Goal: Transaction & Acquisition: Purchase product/service

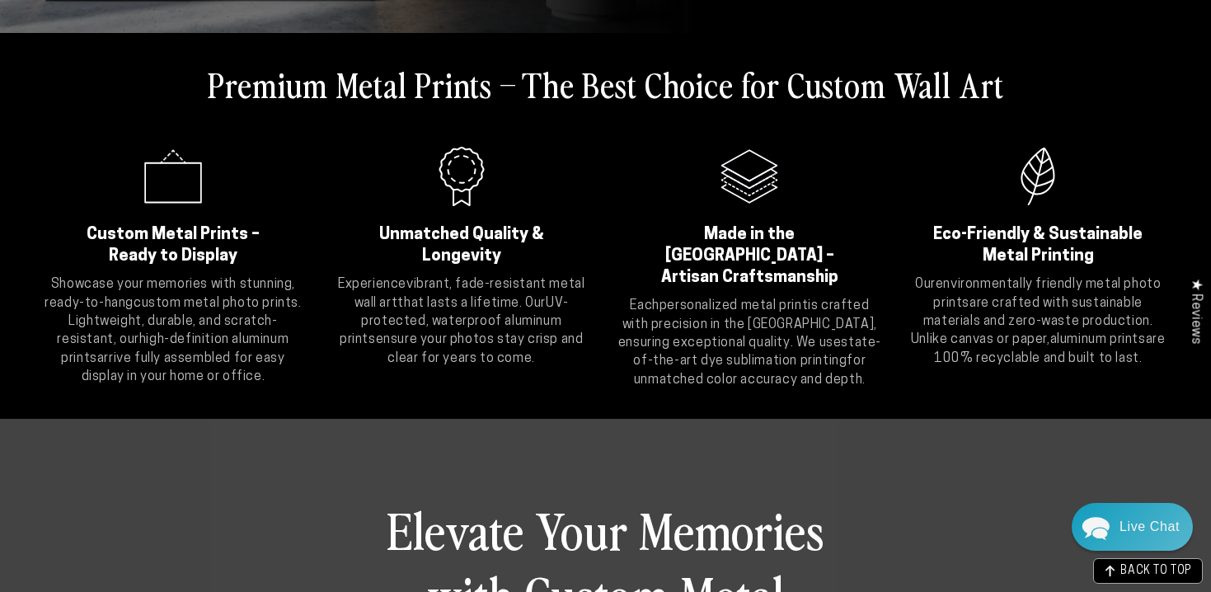
scroll to position [550, 0]
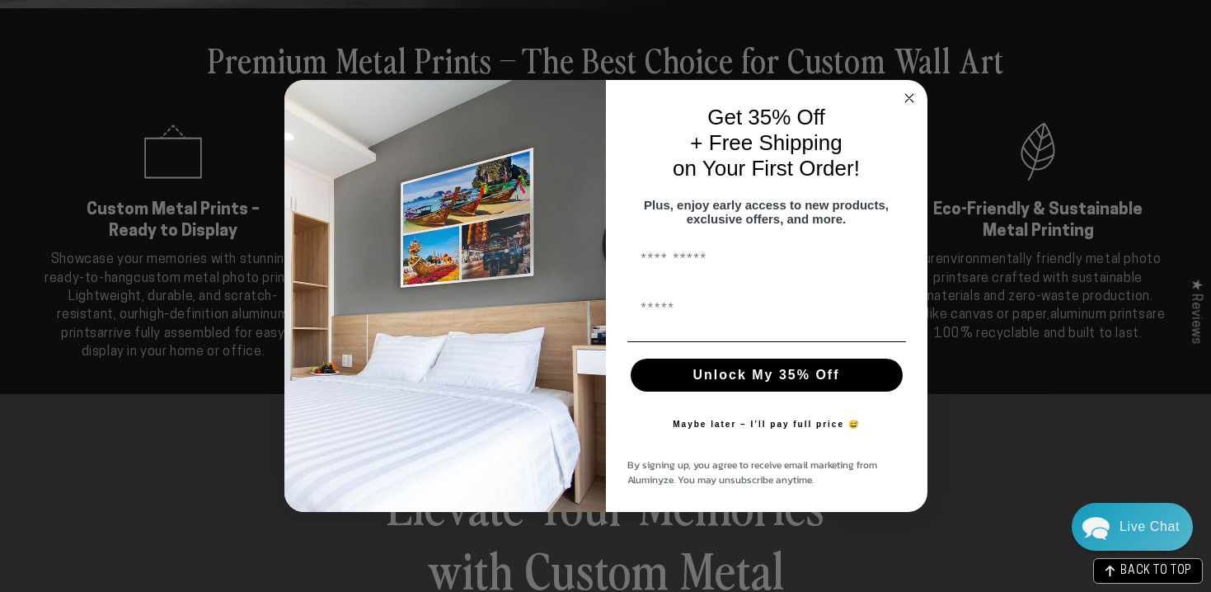
click at [910, 94] on icon "Close dialog" at bounding box center [909, 98] width 8 height 8
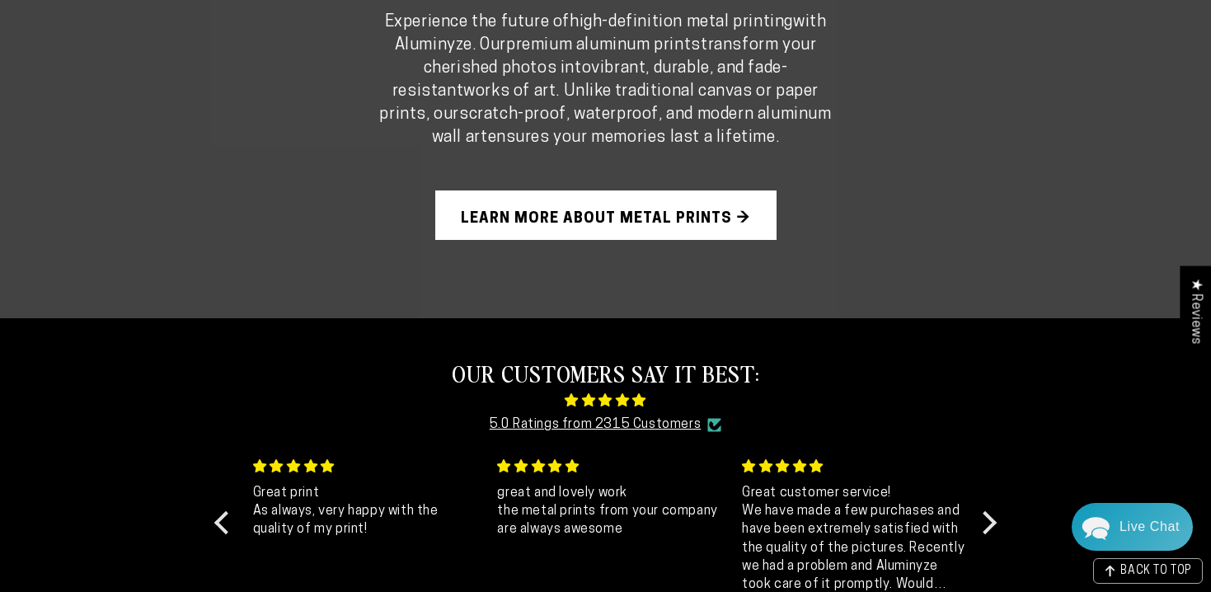
scroll to position [1214, 0]
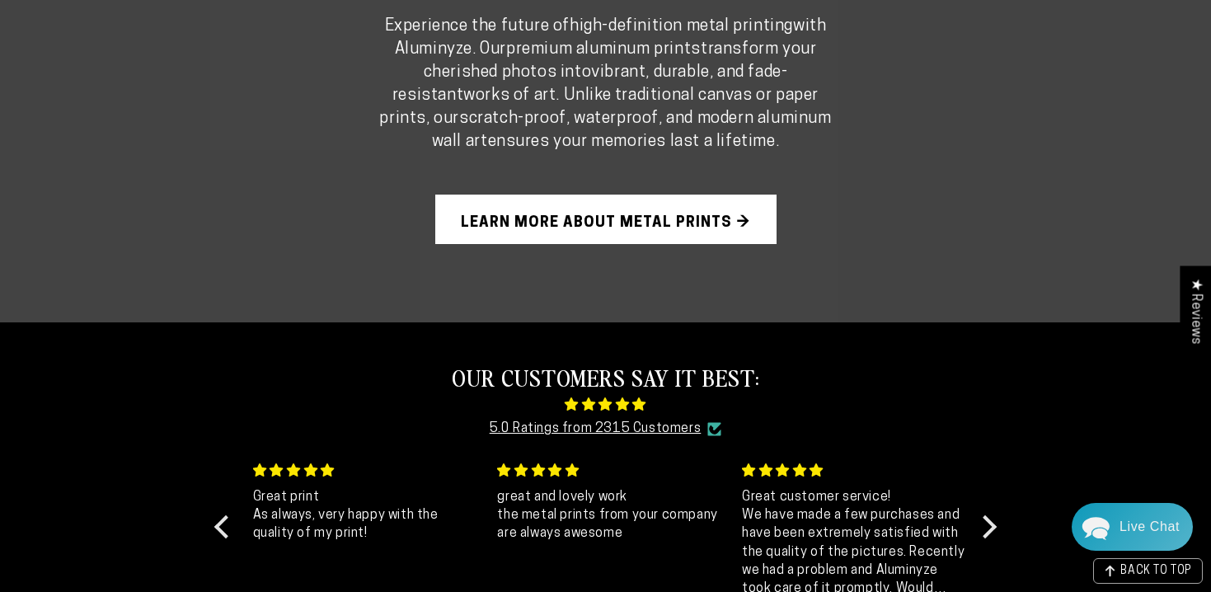
click at [607, 218] on link "Learn More About Metal Prints →" at bounding box center [605, 219] width 341 height 49
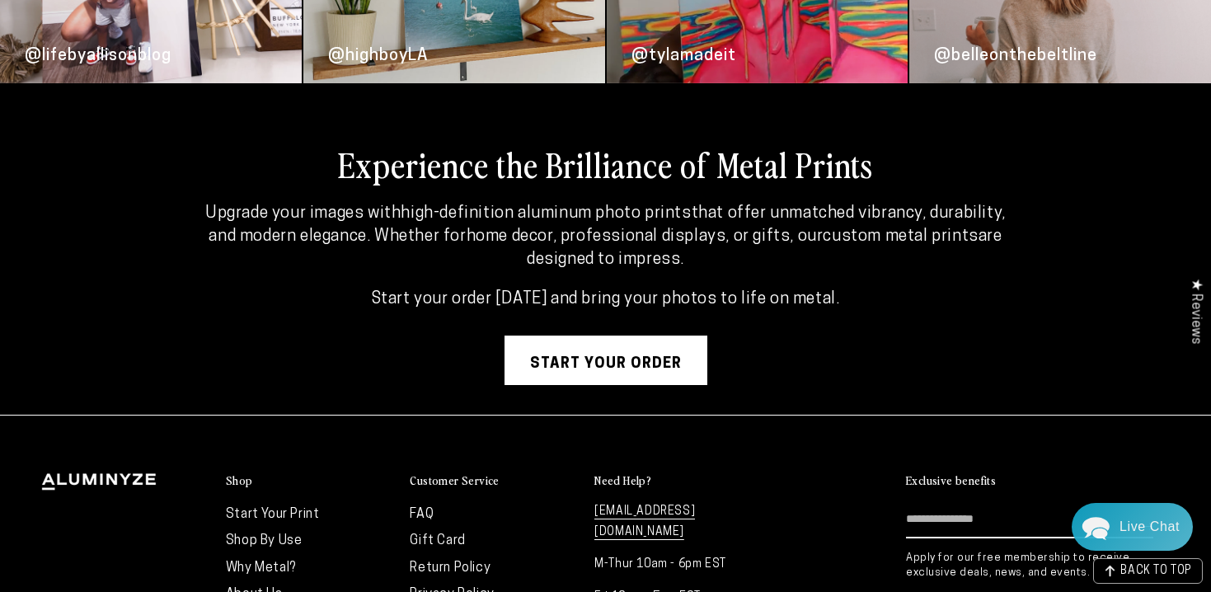
scroll to position [4154, 0]
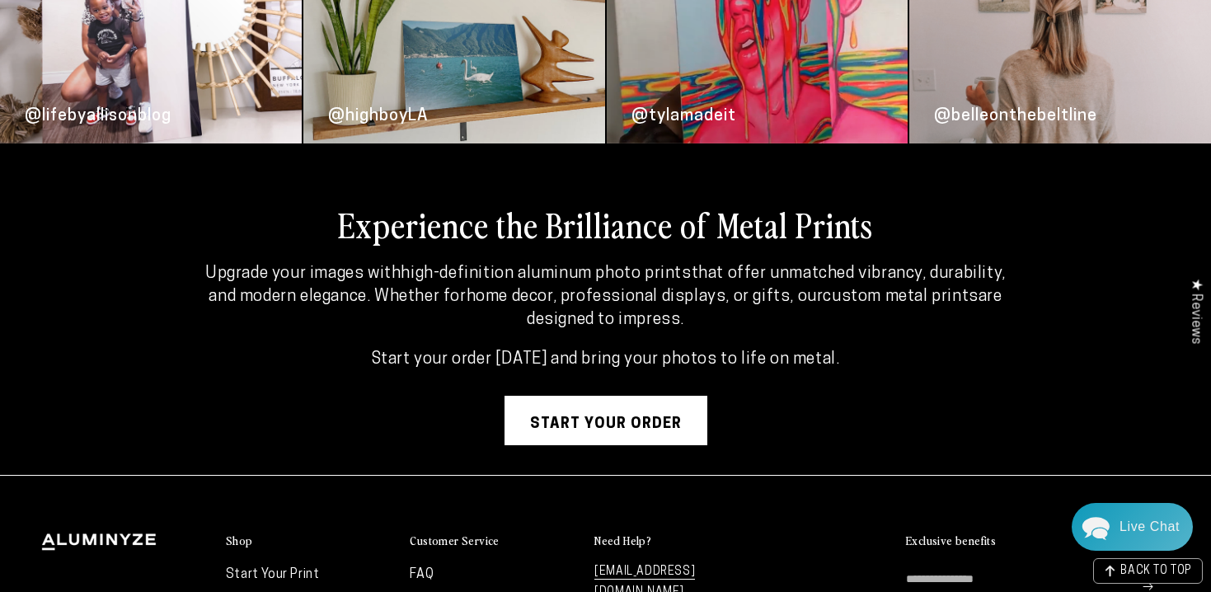
click at [602, 393] on div "Experience the Brilliance of Metal Prints Upgrade your images with high-definit…" at bounding box center [606, 324] width 964 height 242
click at [603, 413] on link "Start your order" at bounding box center [606, 420] width 203 height 49
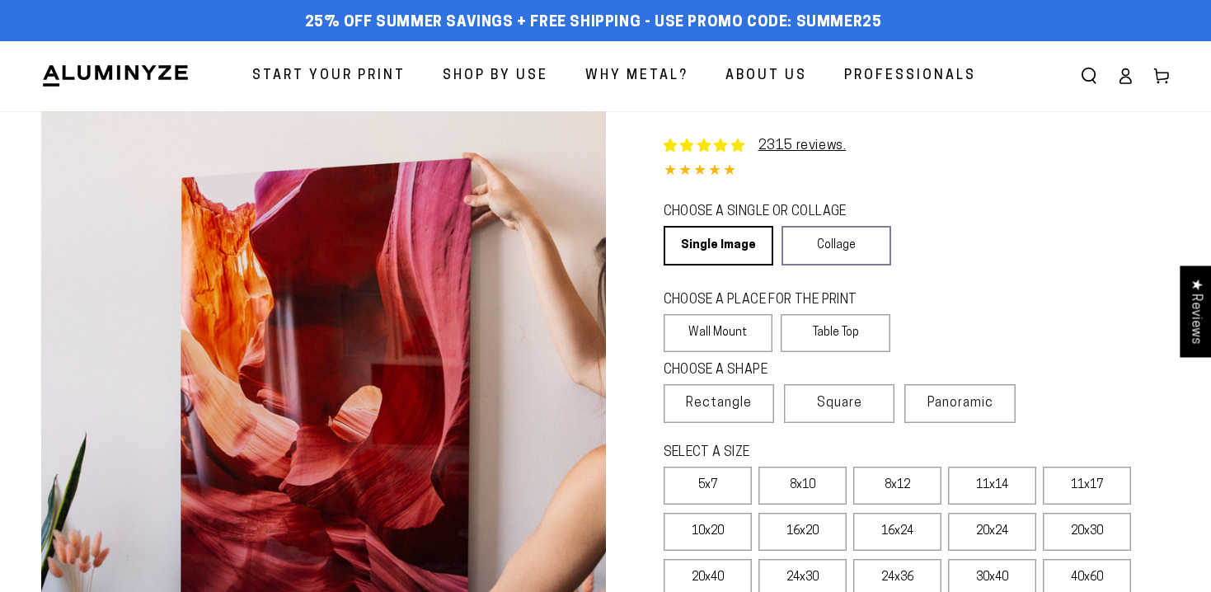
select select "**********"
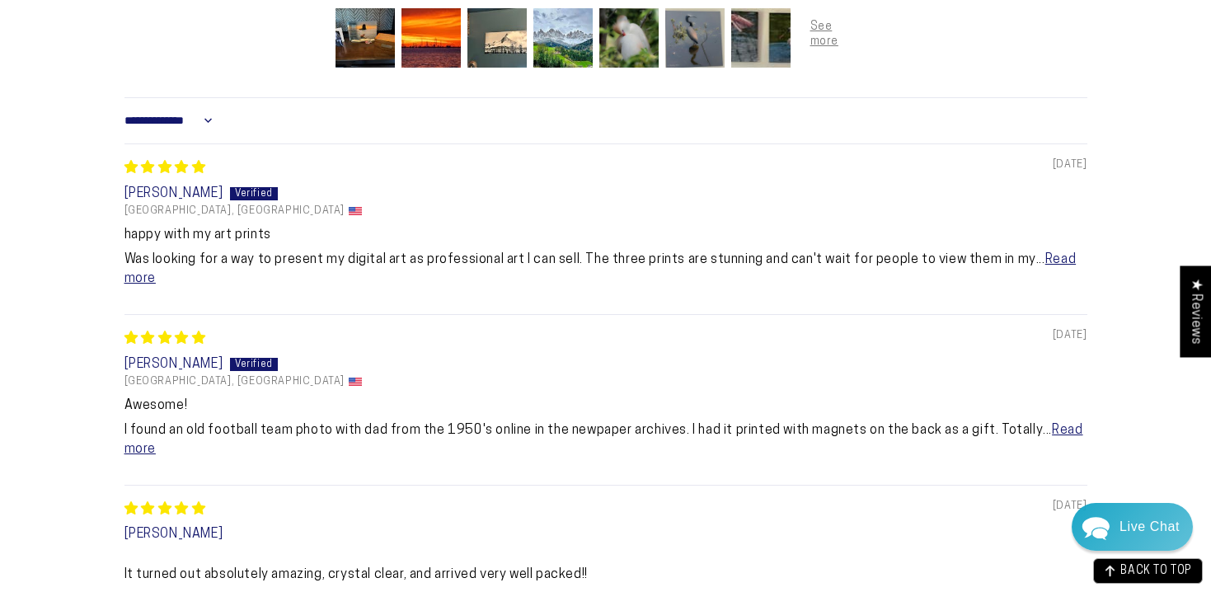
scroll to position [1242, 0]
